Goal: Use online tool/utility: Use online tool/utility

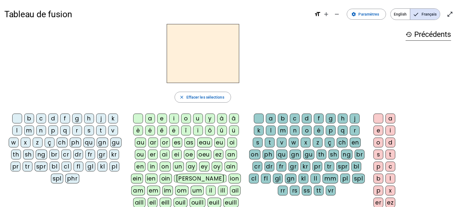
click at [16, 130] on div "l" at bounding box center [17, 130] width 10 height 10
click at [162, 118] on div "e" at bounding box center [162, 118] width 10 height 10
click at [198, 116] on div "u" at bounding box center [198, 118] width 10 height 10
click at [100, 129] on div "t" at bounding box center [101, 130] width 10 height 10
click at [53, 119] on div "d" at bounding box center [53, 118] width 10 height 10
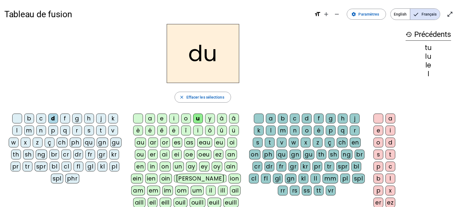
click at [162, 116] on div "e" at bounding box center [162, 118] width 10 height 10
click at [65, 119] on div "f" at bounding box center [65, 118] width 10 height 10
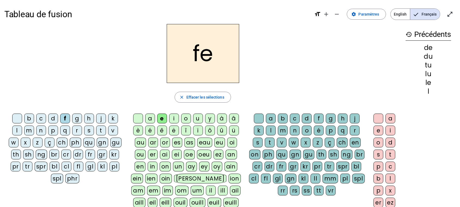
click at [99, 131] on div "t" at bounding box center [101, 130] width 10 height 10
click at [149, 119] on div "a" at bounding box center [150, 118] width 10 height 10
